Goal: Information Seeking & Learning: Check status

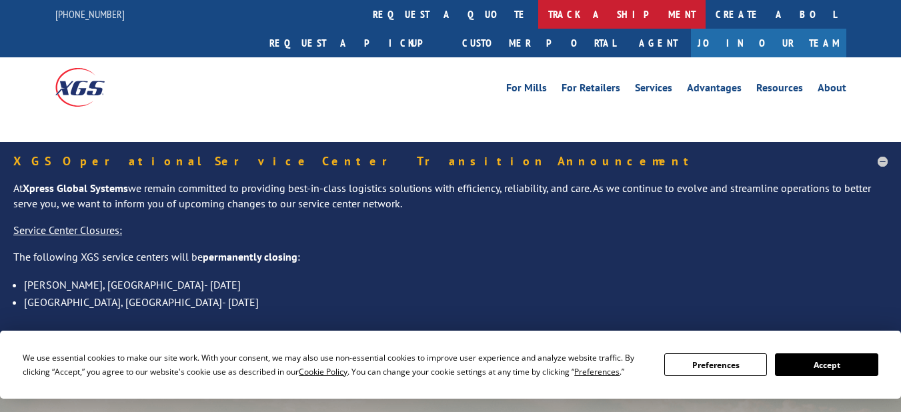
click at [538, 8] on link "track a shipment" at bounding box center [621, 14] width 167 height 29
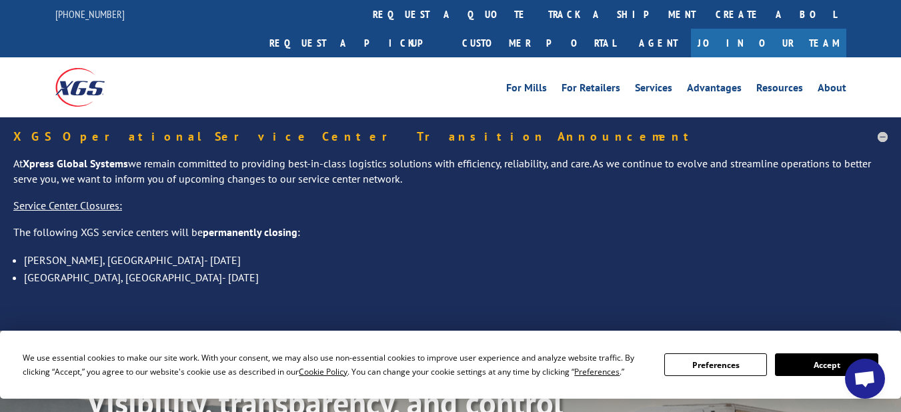
scroll to position [6610, 0]
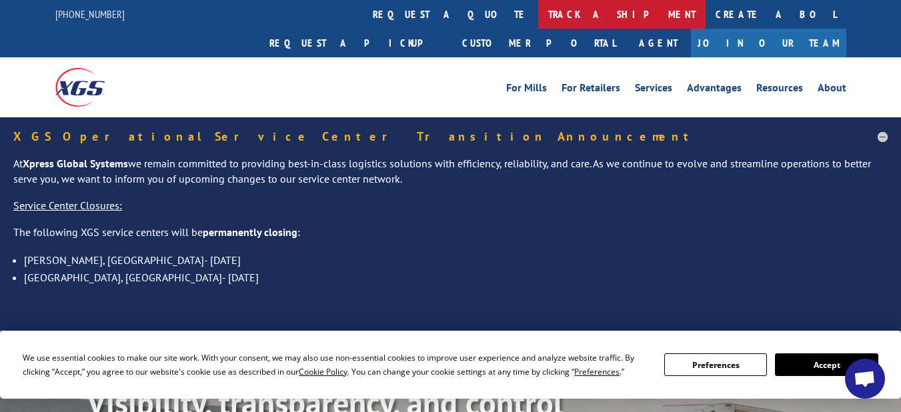
click at [538, 11] on link "track a shipment" at bounding box center [621, 14] width 167 height 29
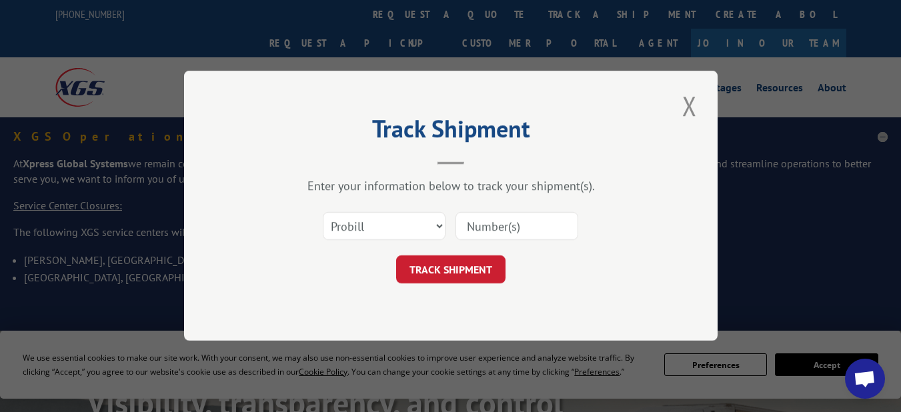
click at [506, 223] on input at bounding box center [517, 227] width 123 height 28
paste input "17108426"
type input "17108426"
click at [466, 261] on button "TRACK SHIPMENT" at bounding box center [450, 270] width 109 height 28
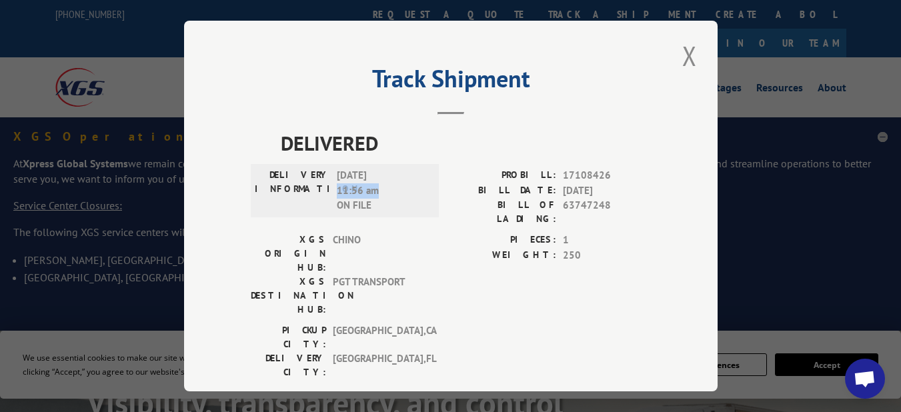
drag, startPoint x: 332, startPoint y: 182, endPoint x: 373, endPoint y: 187, distance: 41.6
click at [373, 187] on span "[DATE] 11:56 am ON FILE" at bounding box center [382, 190] width 90 height 45
copy span "11:56 am"
